Goal: Find specific page/section: Find specific page/section

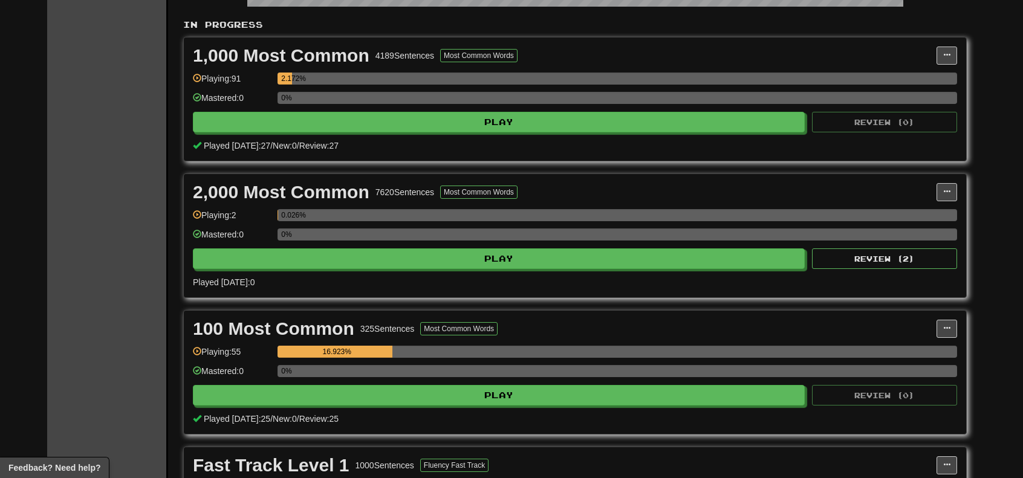
scroll to position [660, 0]
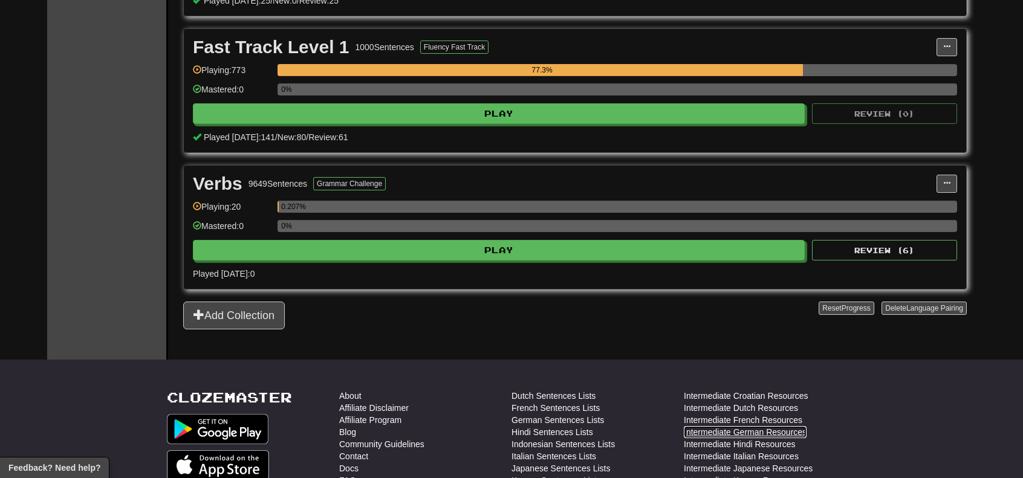
click at [787, 420] on link "Intermediate German Resources" at bounding box center [745, 432] width 123 height 12
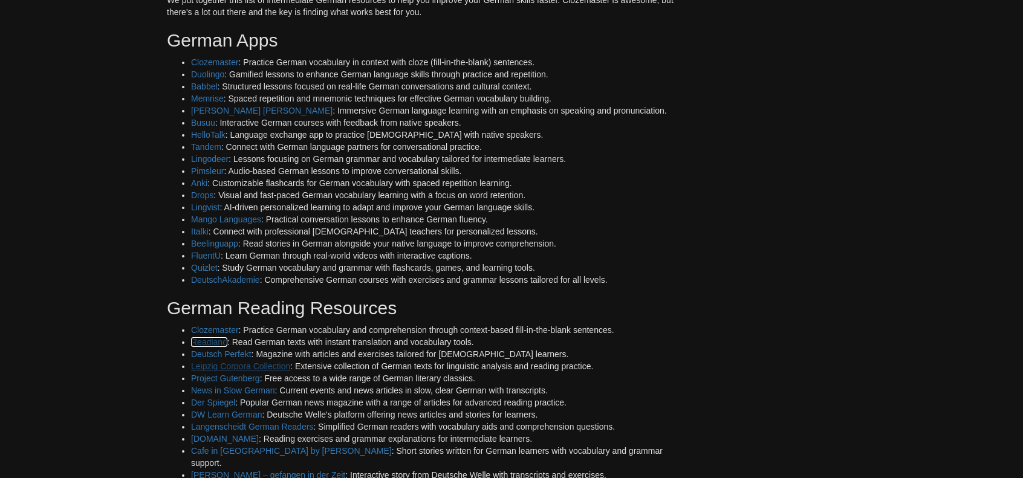
scroll to position [121, 0]
